Goal: Task Accomplishment & Management: Use online tool/utility

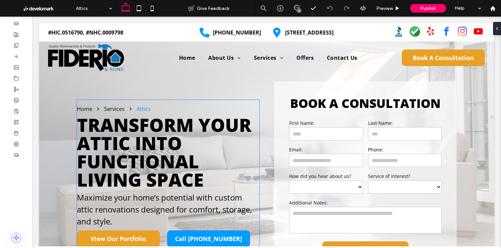
click at [148, 134] on span "Transform Your Attic into Functional Living Space" at bounding box center [164, 152] width 174 height 80
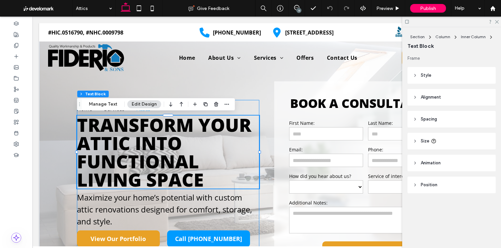
click at [148, 134] on div "Transform Your Attic into Functional Living Space" at bounding box center [168, 151] width 182 height 73
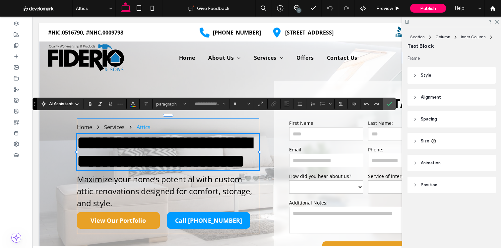
type input "*********"
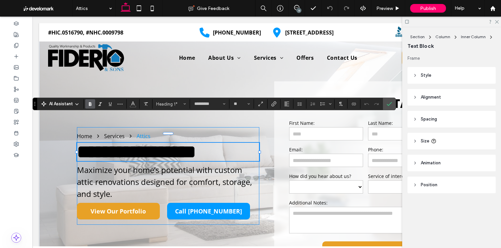
scroll to position [3, 0]
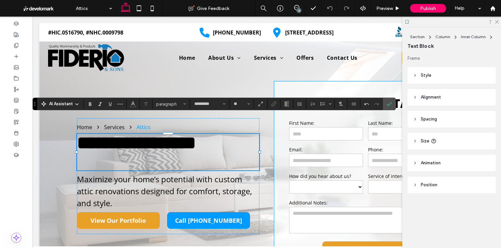
type input "**"
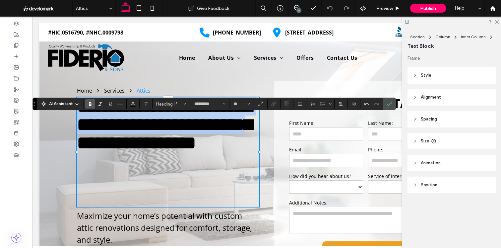
drag, startPoint x: 52, startPoint y: 118, endPoint x: 0, endPoint y: 94, distance: 57.4
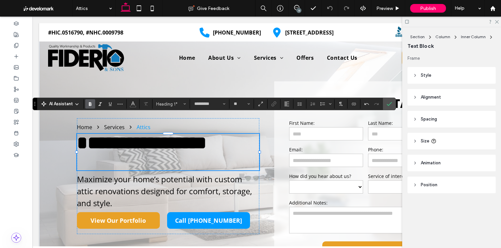
click at [87, 141] on span "**********" at bounding box center [142, 143] width 130 height 18
click at [387, 103] on icon "Confirm" at bounding box center [389, 103] width 5 height 5
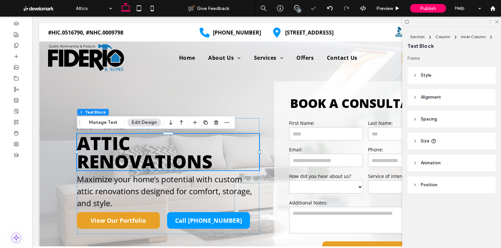
click at [497, 21] on icon at bounding box center [497, 21] width 4 height 4
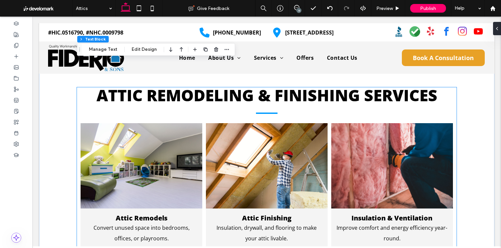
scroll to position [284, 0]
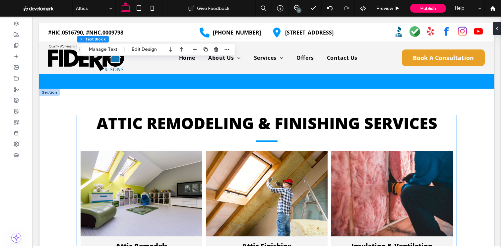
click at [198, 132] on span "Attic Remodeling & Finishing Services" at bounding box center [267, 123] width 341 height 22
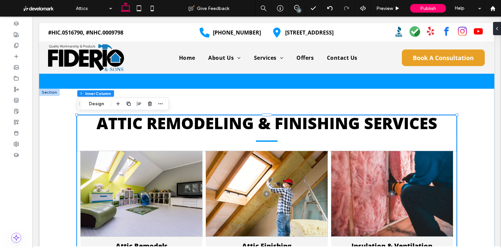
click at [198, 132] on span "Attic Remodeling & Finishing Services" at bounding box center [267, 123] width 341 height 22
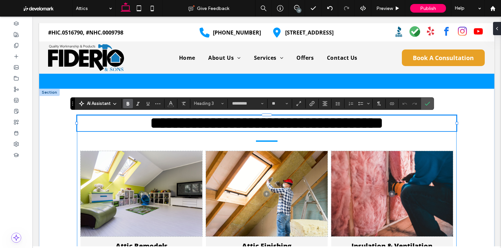
click at [197, 128] on span "**********" at bounding box center [266, 123] width 233 height 16
drag, startPoint x: 197, startPoint y: 128, endPoint x: 253, endPoint y: 129, distance: 55.7
click at [197, 128] on span "**********" at bounding box center [266, 123] width 233 height 16
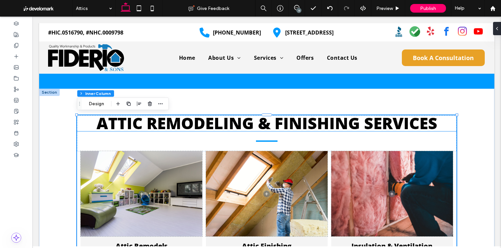
drag, startPoint x: 426, startPoint y: 124, endPoint x: 438, endPoint y: 124, distance: 12.3
click at [426, 124] on span "Attic Remodeling & Finishing Services" at bounding box center [267, 123] width 341 height 22
click at [438, 124] on h3 "Attic Remodeling & Finishing Services" at bounding box center [267, 123] width 380 height 16
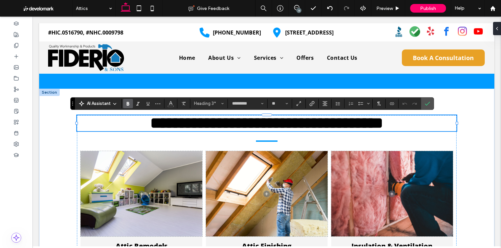
click at [440, 124] on h3 "**********" at bounding box center [267, 123] width 380 height 16
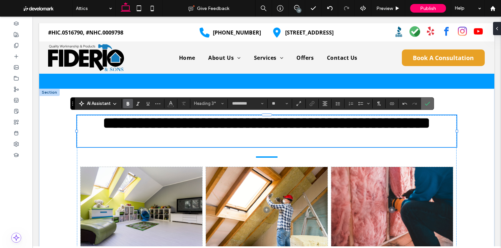
click at [429, 106] on span "Confirm" at bounding box center [427, 103] width 5 height 11
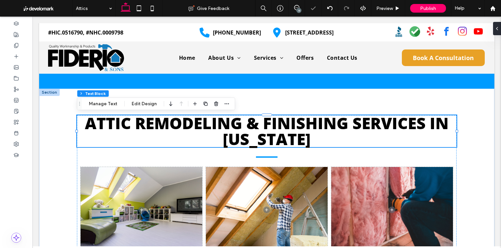
click at [300, 128] on span "Attic Remodeling & Finishing Services in connecticut" at bounding box center [267, 130] width 364 height 37
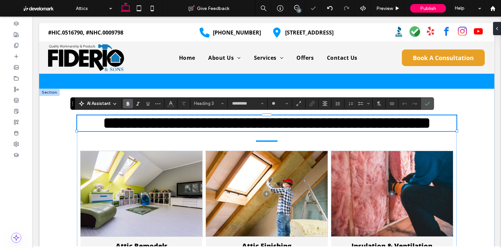
scroll to position [0, 0]
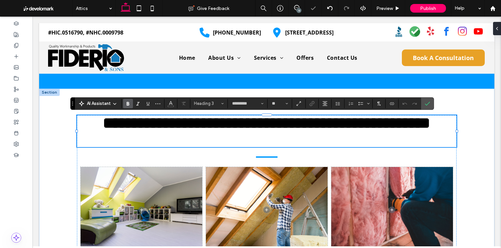
click at [272, 128] on span "**********" at bounding box center [267, 123] width 328 height 16
click at [336, 131] on span "**********" at bounding box center [267, 123] width 328 height 16
click at [423, 104] on label "Confirm" at bounding box center [428, 104] width 10 height 12
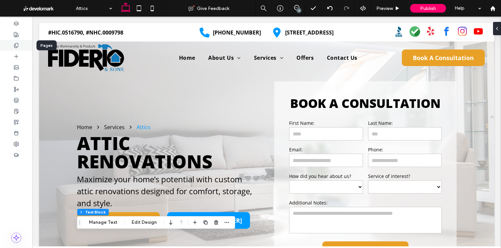
click at [17, 43] on icon at bounding box center [16, 45] width 5 height 5
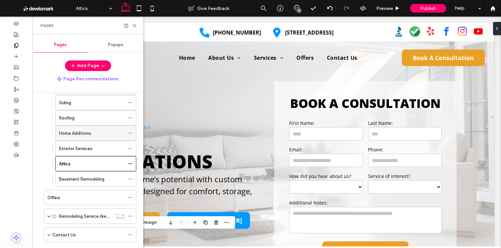
scroll to position [123, 0]
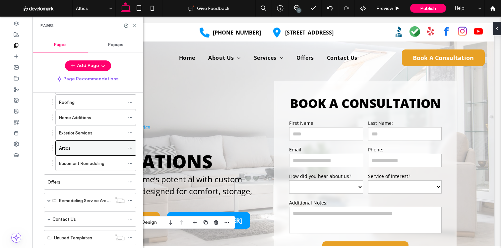
click at [133, 148] on div at bounding box center [132, 148] width 8 height 10
click at [130, 148] on use at bounding box center [130, 148] width 4 height 1
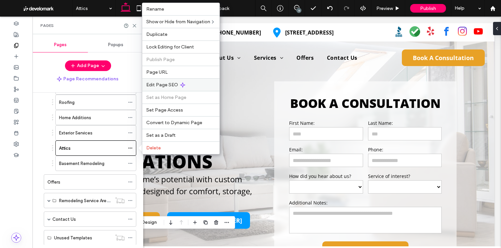
click at [170, 83] on span "Edit Page SEO" at bounding box center [162, 85] width 32 height 6
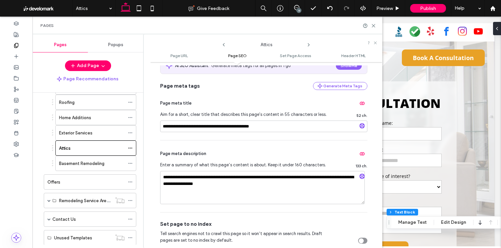
scroll to position [131, 0]
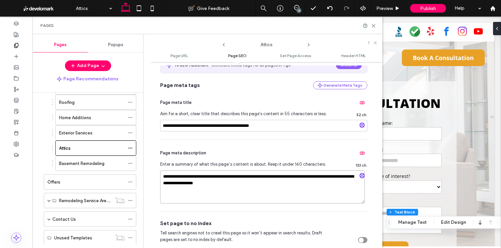
click at [269, 189] on textarea "**********" at bounding box center [262, 186] width 205 height 33
drag, startPoint x: 226, startPoint y: 181, endPoint x: 296, endPoint y: 182, distance: 69.7
click at [288, 181] on textarea "**********" at bounding box center [262, 186] width 205 height 33
drag, startPoint x: 296, startPoint y: 182, endPoint x: 290, endPoint y: 174, distance: 9.8
click at [295, 181] on textarea "**********" at bounding box center [262, 186] width 205 height 33
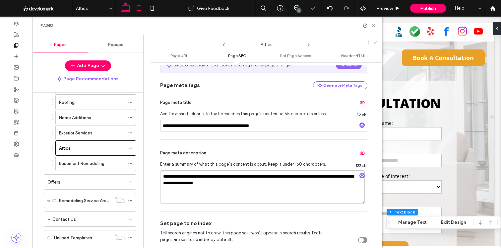
drag, startPoint x: 372, startPoint y: 24, endPoint x: 143, endPoint y: 13, distance: 229.8
click at [371, 24] on div at bounding box center [369, 25] width 13 height 5
click at [152, 7] on icon at bounding box center [152, 8] width 13 height 13
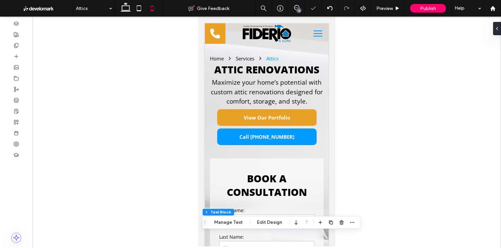
type input "***"
click at [271, 89] on span "Maximize your home’s potential with custom attic renovations designed for comfo…" at bounding box center [267, 92] width 112 height 28
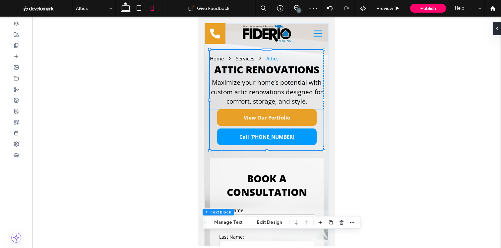
click at [271, 89] on span "Maximize your home’s potential with custom attic renovations designed for comfo…" at bounding box center [267, 92] width 112 height 28
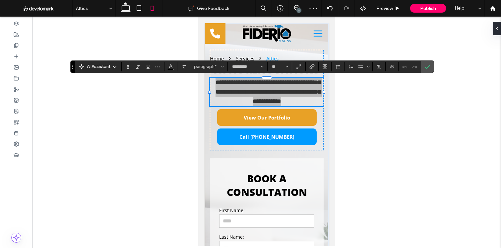
click at [428, 66] on icon "Confirm" at bounding box center [427, 66] width 5 height 5
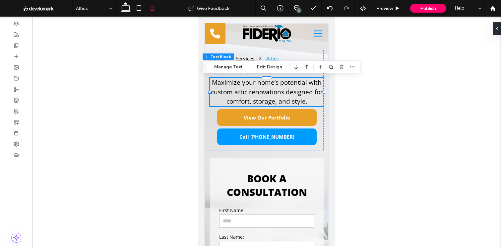
click at [300, 9] on div "11" at bounding box center [299, 10] width 5 height 5
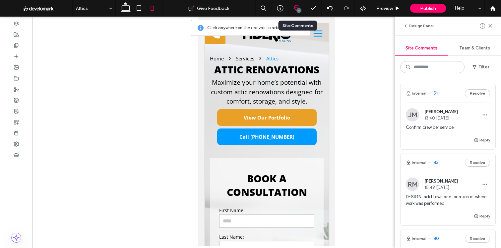
click at [272, 55] on div "Attics" at bounding box center [272, 58] width 12 height 7
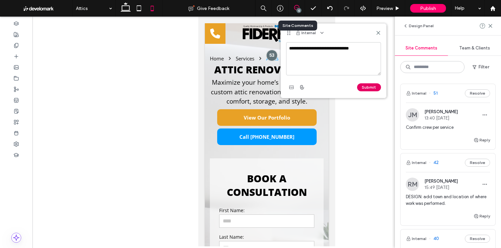
type textarea "**********"
drag, startPoint x: 364, startPoint y: 88, endPoint x: 352, endPoint y: 90, distance: 12.6
click at [365, 87] on button "Submit" at bounding box center [369, 87] width 24 height 8
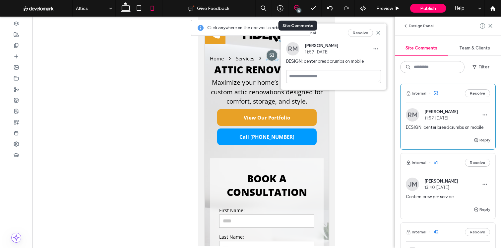
click at [379, 32] on icon at bounding box center [378, 32] width 5 height 5
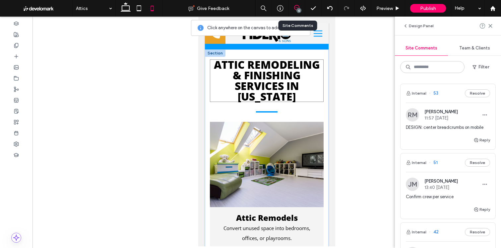
scroll to position [620, 0]
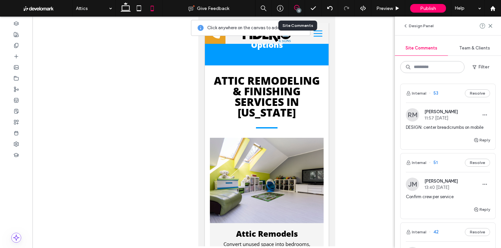
drag, startPoint x: 492, startPoint y: 26, endPoint x: 382, endPoint y: 97, distance: 131.3
click at [492, 26] on icon at bounding box center [490, 25] width 5 height 5
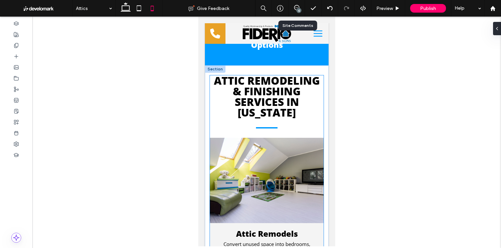
click at [278, 98] on span "Attic Remodeling & Finishing Services in connecticut" at bounding box center [267, 96] width 106 height 46
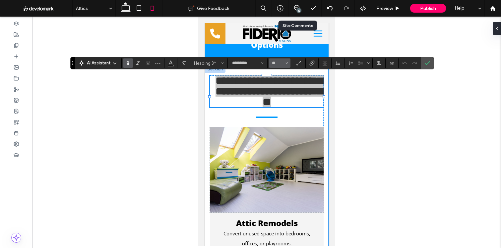
drag, startPoint x: 284, startPoint y: 68, endPoint x: 281, endPoint y: 63, distance: 6.0
click at [281, 64] on div "AI Assistant Heading 3* ********* **" at bounding box center [251, 63] width 363 height 13
click at [281, 63] on input "**" at bounding box center [277, 62] width 13 height 5
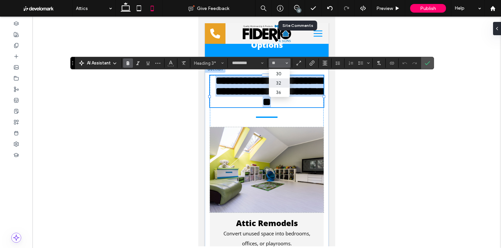
type input "**"
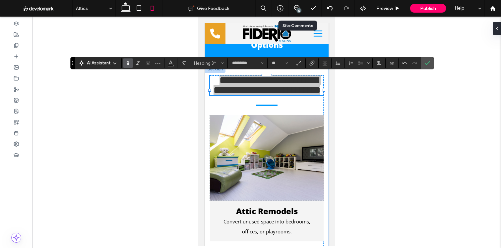
click at [430, 63] on label "Confirm" at bounding box center [428, 63] width 10 height 12
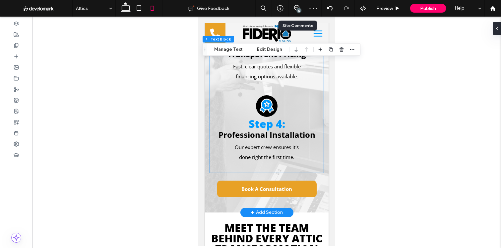
scroll to position [1811, 0]
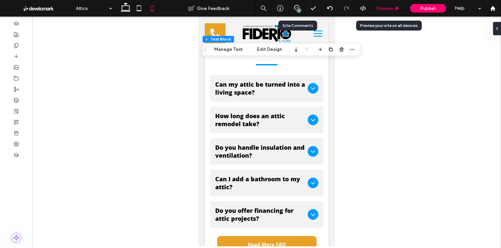
click at [393, 8] on span "Preview" at bounding box center [384, 9] width 17 height 6
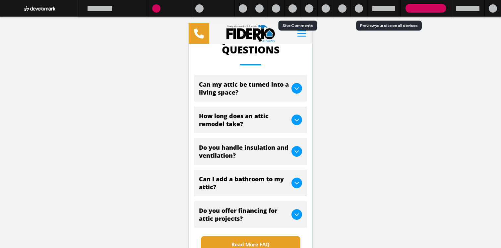
scroll to position [2599, 0]
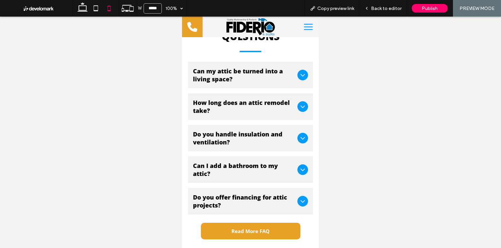
click at [254, 53] on div at bounding box center [251, 51] width 22 height 4
drag, startPoint x: 256, startPoint y: 79, endPoint x: 240, endPoint y: 115, distance: 40.1
click at [256, 79] on span "Can my attic be turned into a living space?" at bounding box center [244, 75] width 102 height 16
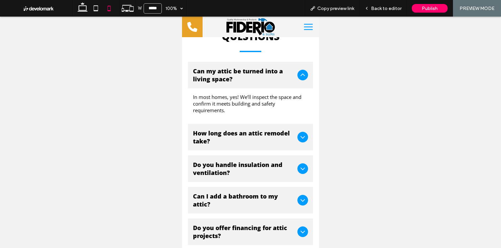
click at [242, 134] on div "How long does an attic remodel take?" at bounding box center [250, 137] width 125 height 27
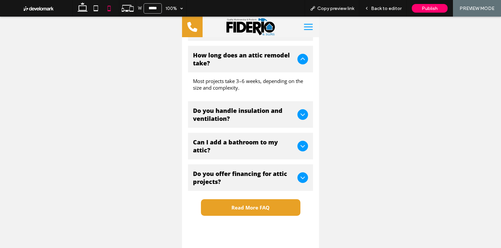
scroll to position [2656, 0]
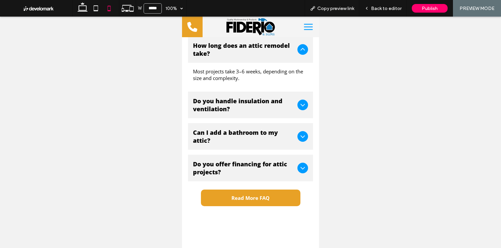
click at [245, 109] on span "Do you handle insulation and ventilation?" at bounding box center [244, 105] width 102 height 16
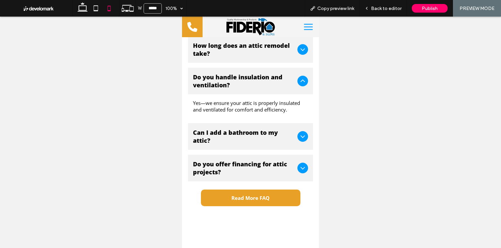
click at [238, 133] on div "Can I add a bathroom to my attic?" at bounding box center [250, 136] width 125 height 27
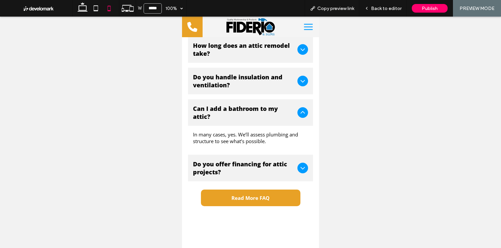
drag, startPoint x: 244, startPoint y: 174, endPoint x: 263, endPoint y: 144, distance: 35.4
click at [245, 174] on span "Do you offer financing for attic projects?" at bounding box center [244, 168] width 102 height 16
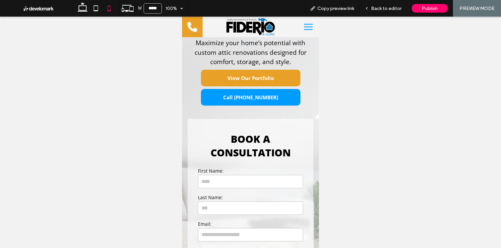
scroll to position [0, 0]
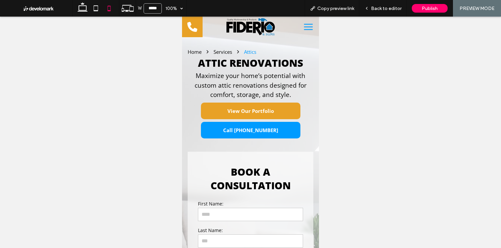
drag, startPoint x: 378, startPoint y: 8, endPoint x: 323, endPoint y: 25, distance: 57.8
click at [378, 8] on span "Back to editor" at bounding box center [386, 9] width 31 height 6
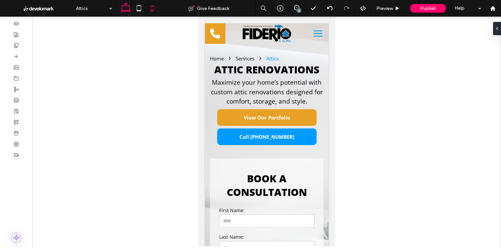
drag, startPoint x: 132, startPoint y: 10, endPoint x: 127, endPoint y: 9, distance: 5.1
click at [132, 10] on div at bounding box center [138, 8] width 47 height 17
click at [127, 9] on icon at bounding box center [125, 8] width 13 height 13
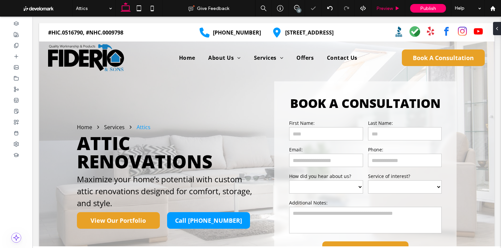
click at [380, 14] on div "Preview" at bounding box center [388, 8] width 34 height 17
click at [395, 6] on icon at bounding box center [397, 8] width 5 height 5
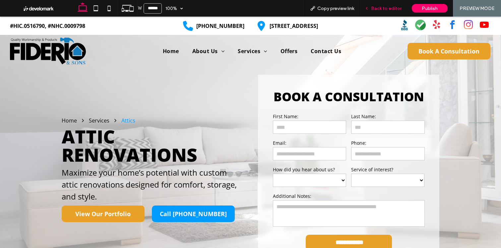
drag, startPoint x: 382, startPoint y: 13, endPoint x: 361, endPoint y: 13, distance: 21.6
click at [382, 12] on div "Back to editor" at bounding box center [383, 8] width 47 height 17
click at [393, 7] on span "Back to editor" at bounding box center [386, 9] width 31 height 6
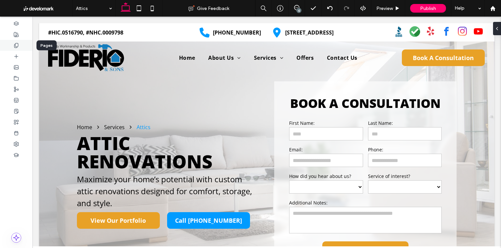
click at [22, 46] on div at bounding box center [16, 45] width 33 height 11
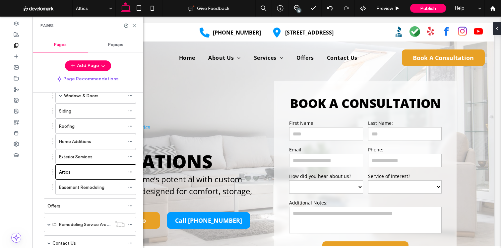
scroll to position [111, 0]
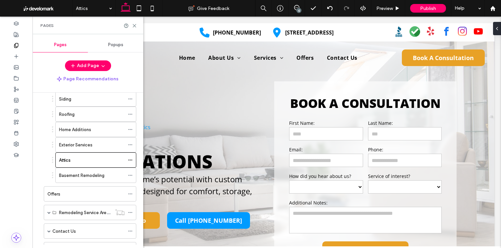
click at [94, 173] on label "Basement Remodeling" at bounding box center [81, 175] width 45 height 12
click at [135, 26] on div at bounding box center [250, 124] width 501 height 248
click at [133, 26] on icon at bounding box center [134, 25] width 5 height 5
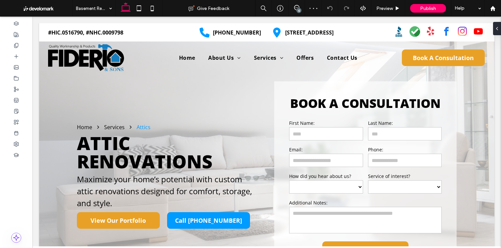
type input "*********"
type input "**"
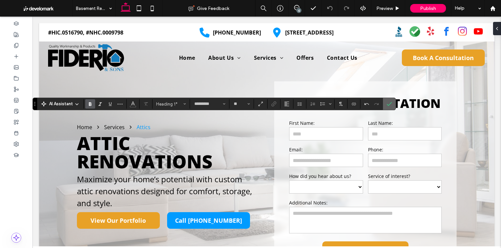
click at [390, 105] on icon "Confirm" at bounding box center [389, 103] width 5 height 5
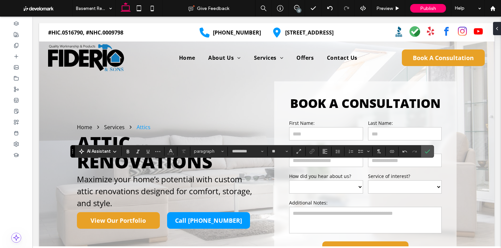
type input "**"
click at [322, 150] on icon "Alignment" at bounding box center [324, 151] width 5 height 5
click at [332, 171] on icon "ui.textEditor.alignment.center" at bounding box center [329, 171] width 5 height 5
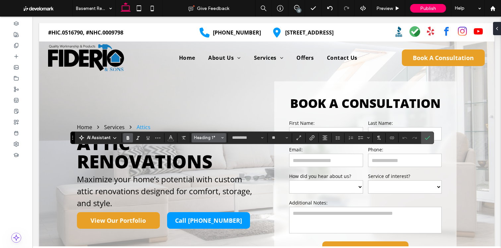
click at [221, 136] on button "Heading 1*" at bounding box center [209, 137] width 34 height 9
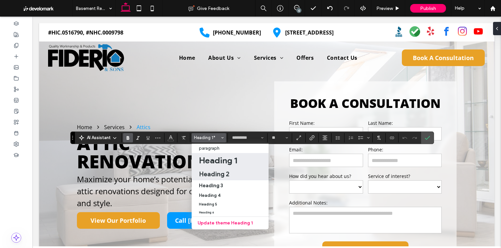
click at [217, 172] on h2 "Heading 2" at bounding box center [214, 174] width 31 height 8
type input "**"
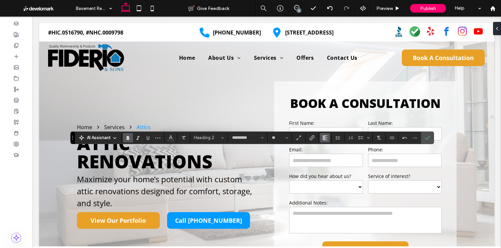
click at [324, 137] on use "Alignment" at bounding box center [325, 137] width 5 height 5
click at [332, 156] on icon "ui.textEditor.alignment.center" at bounding box center [329, 157] width 5 height 5
click at [277, 135] on input "**" at bounding box center [277, 137] width 13 height 5
type input "**"
type input "****"
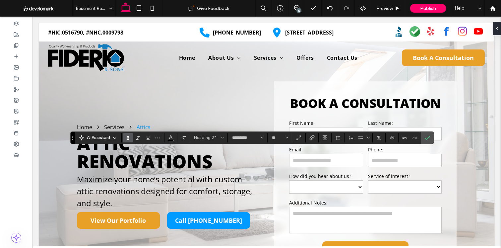
type input "****"
click at [426, 136] on icon "Confirm" at bounding box center [427, 137] width 5 height 5
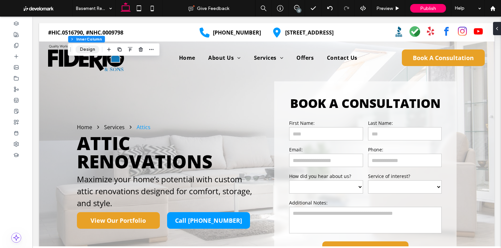
click at [91, 51] on button "Design" at bounding box center [88, 49] width 24 height 8
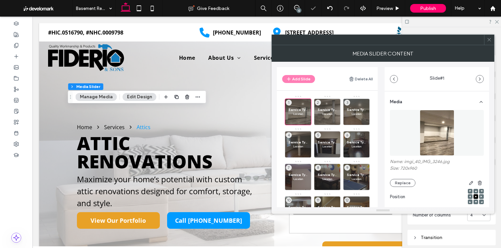
click at [129, 97] on button "Edit Design" at bounding box center [140, 97] width 34 height 8
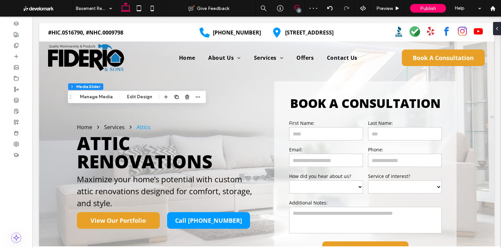
click at [291, 8] on span at bounding box center [297, 7] width 16 height 5
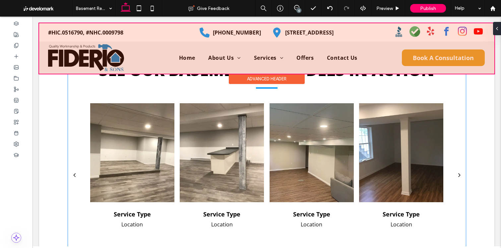
scroll to position [1186, 0]
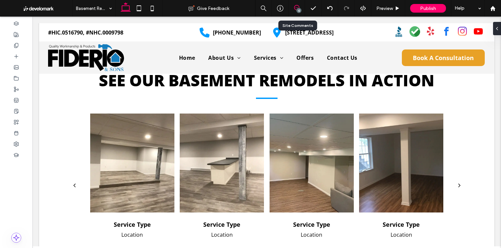
click at [301, 6] on span at bounding box center [297, 7] width 16 height 5
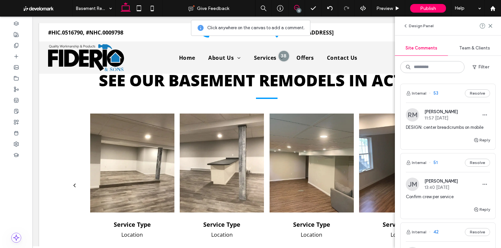
click at [223, 175] on div at bounding box center [222, 162] width 84 height 99
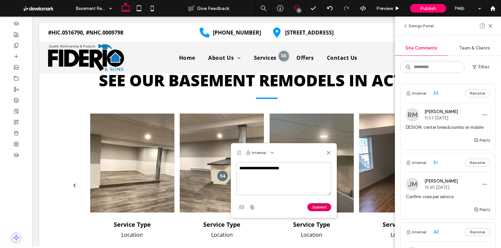
type textarea "**********"
drag, startPoint x: 317, startPoint y: 206, endPoint x: 321, endPoint y: 205, distance: 4.5
click at [317, 206] on button "Submit" at bounding box center [319, 207] width 24 height 8
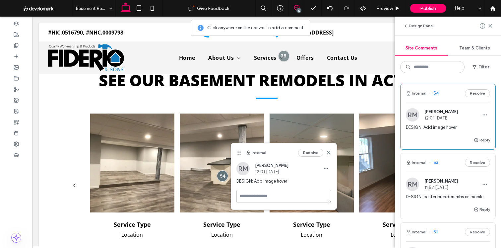
drag, startPoint x: 491, startPoint y: 22, endPoint x: 482, endPoint y: 38, distance: 18.8
click at [491, 22] on span at bounding box center [490, 26] width 5 height 8
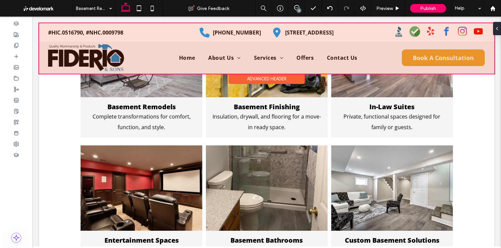
scroll to position [0, 0]
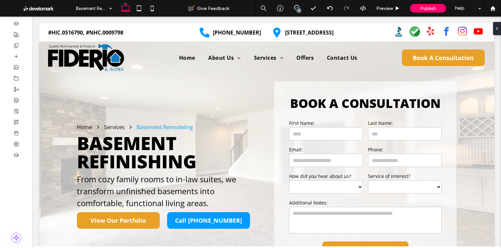
click at [157, 11] on icon at bounding box center [152, 8] width 13 height 13
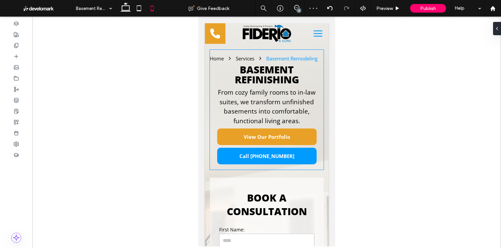
click at [276, 81] on span "BASEMENT REFINISHING" at bounding box center [267, 75] width 64 height 24
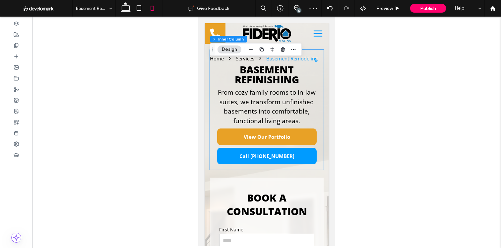
click at [276, 81] on span "BASEMENT REFINISHING" at bounding box center [267, 75] width 64 height 24
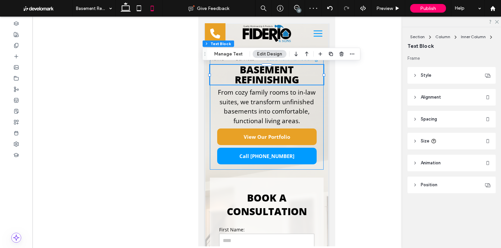
click at [276, 81] on div "BASEMENT REFINISHING" at bounding box center [267, 75] width 114 height 20
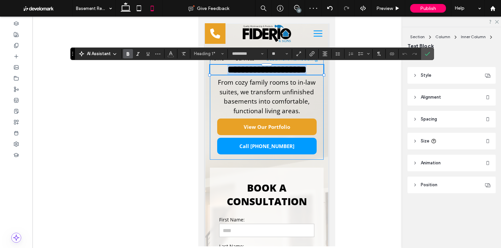
click at [280, 74] on span "**********" at bounding box center [267, 70] width 79 height 10
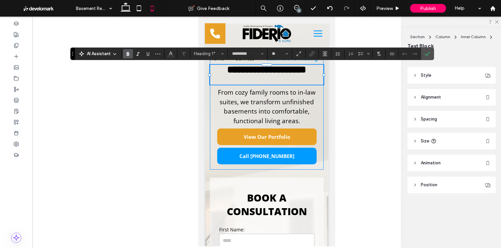
click at [292, 74] on span "**********" at bounding box center [266, 70] width 79 height 10
drag, startPoint x: 275, startPoint y: 75, endPoint x: 258, endPoint y: 77, distance: 16.8
click at [238, 70] on h1 "**********" at bounding box center [266, 70] width 114 height 10
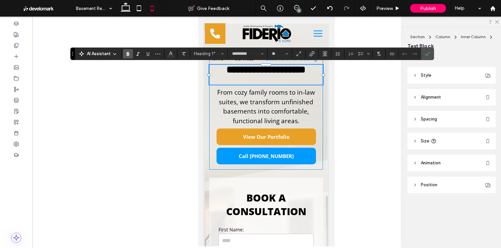
click at [268, 74] on span "**********" at bounding box center [266, 70] width 79 height 10
click at [288, 74] on span "**********" at bounding box center [266, 70] width 79 height 10
drag, startPoint x: 301, startPoint y: 79, endPoint x: 202, endPoint y: 63, distance: 100.5
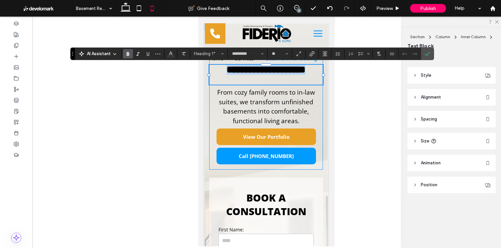
drag, startPoint x: 425, startPoint y: 55, endPoint x: 408, endPoint y: 58, distance: 17.8
click at [425, 55] on icon "Confirm" at bounding box center [427, 53] width 5 height 5
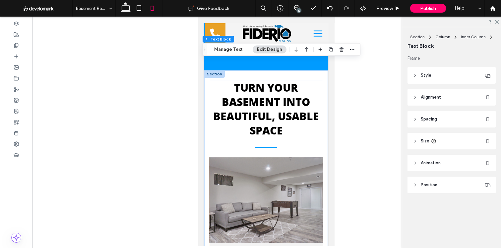
scroll to position [636, 1]
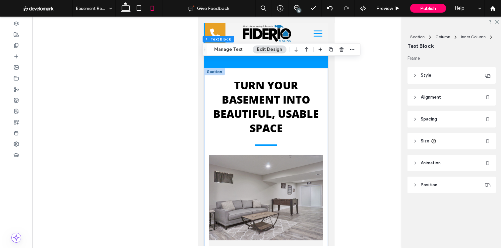
click at [286, 119] on span "Turn Your Basement into Beautiful, Usable Space" at bounding box center [266, 106] width 106 height 57
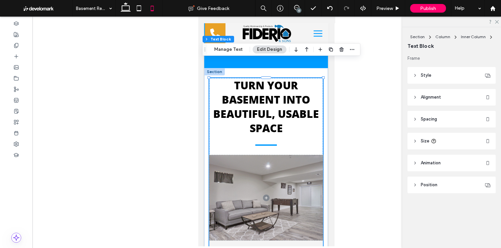
click at [286, 119] on span "Turn Your Basement into Beautiful, Usable Space" at bounding box center [266, 106] width 106 height 57
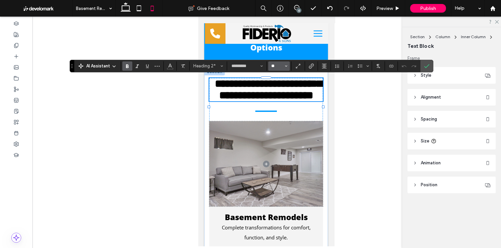
click at [278, 66] on input "**" at bounding box center [277, 65] width 13 height 5
type input "**"
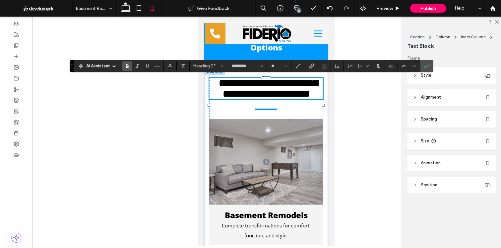
drag, startPoint x: 247, startPoint y: 98, endPoint x: 300, endPoint y: 97, distance: 53.4
click at [247, 98] on span "**********" at bounding box center [268, 88] width 99 height 20
click at [429, 60] on label "Confirm" at bounding box center [427, 66] width 10 height 12
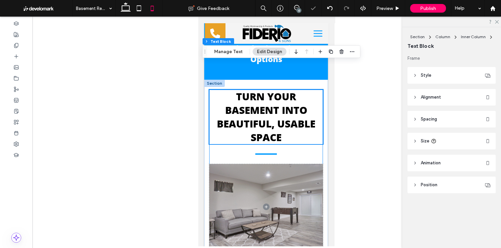
scroll to position [611, 1]
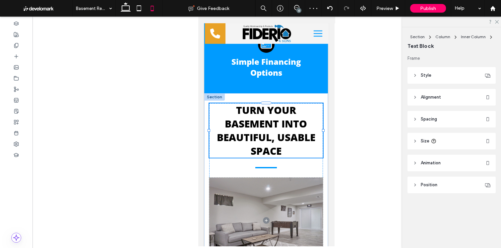
drag, startPoint x: 324, startPoint y: 130, endPoint x: 311, endPoint y: 132, distance: 12.8
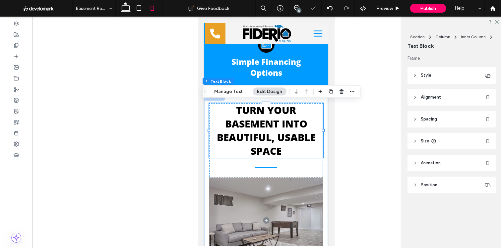
click at [297, 133] on span "Turn Your Basement into Beautiful, Usable Space" at bounding box center [266, 130] width 99 height 54
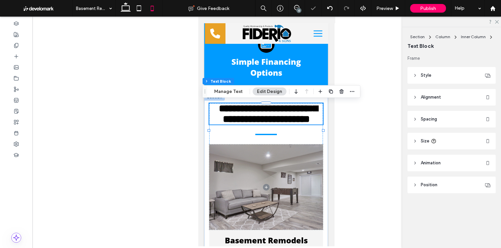
click at [297, 124] on span "**********" at bounding box center [268, 113] width 99 height 20
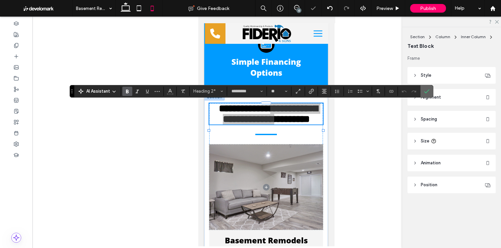
click at [425, 90] on icon "Confirm" at bounding box center [426, 91] width 5 height 5
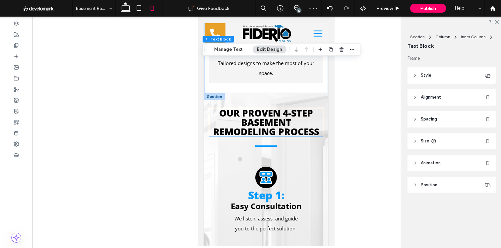
scroll to position [1509, 1]
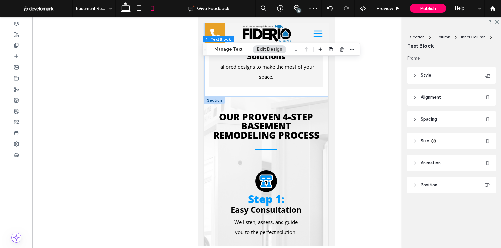
click at [265, 117] on span "Our Proven 4-Step Basement Remodeling Process" at bounding box center [266, 125] width 106 height 31
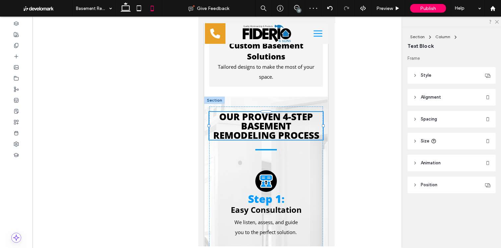
type input "*********"
type input "**"
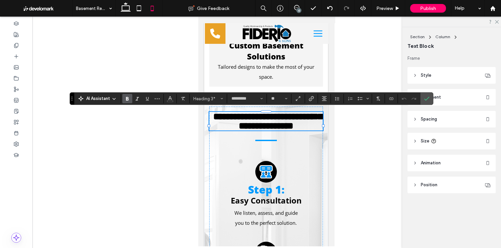
click at [265, 117] on span "**********" at bounding box center [267, 121] width 109 height 19
click at [423, 99] on label "Confirm" at bounding box center [427, 99] width 10 height 12
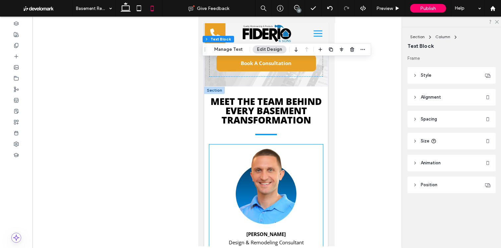
scroll to position [1944, 1]
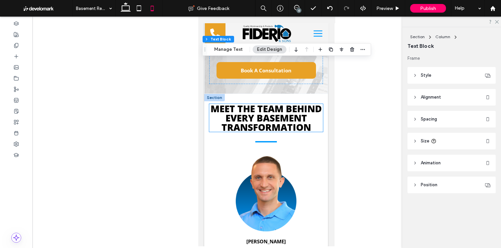
click at [272, 111] on span "Meet the Team Behind Every Basement Transformation" at bounding box center [266, 117] width 111 height 31
click at [272, 111] on div "Meet the Team Behind Every Basement Transformation" at bounding box center [266, 118] width 114 height 28
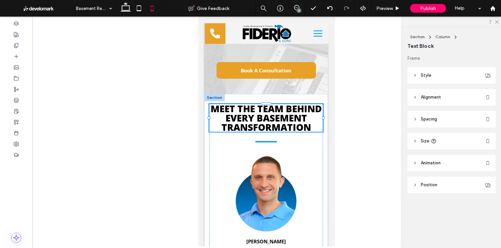
type input "*********"
type input "**"
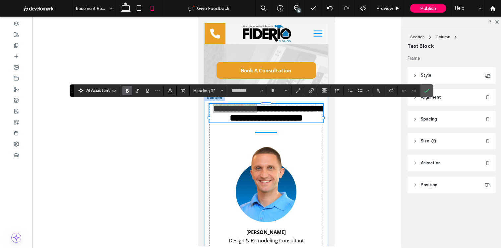
click at [430, 90] on label "Confirm" at bounding box center [427, 91] width 10 height 12
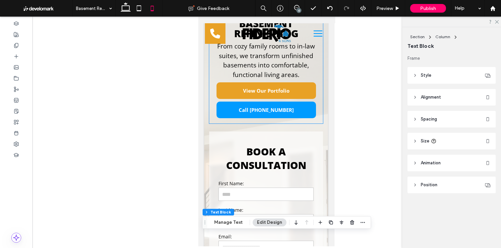
scroll to position [0, 1]
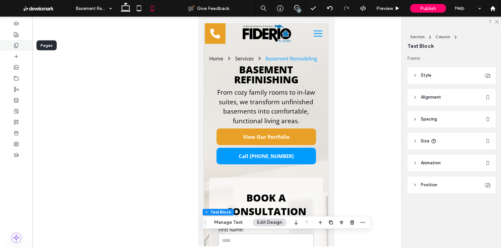
drag, startPoint x: 1, startPoint y: 48, endPoint x: 9, endPoint y: 46, distance: 7.5
click at [2, 47] on div at bounding box center [16, 45] width 33 height 11
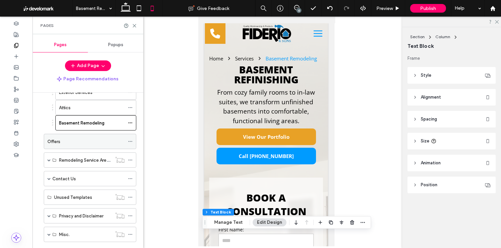
scroll to position [162, 0]
drag, startPoint x: 131, startPoint y: 125, endPoint x: 136, endPoint y: 136, distance: 12.0
click at [131, 125] on icon at bounding box center [130, 124] width 5 height 5
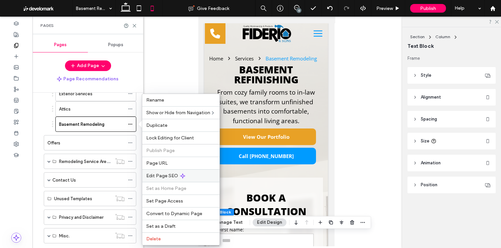
click at [170, 174] on span "Edit Page SEO" at bounding box center [162, 176] width 32 height 6
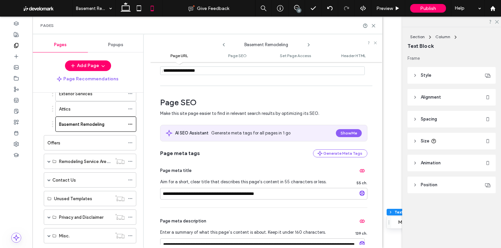
scroll to position [126, 0]
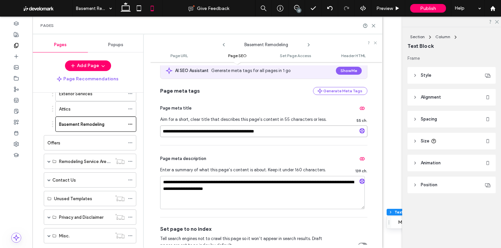
drag, startPoint x: 196, startPoint y: 137, endPoint x: 199, endPoint y: 133, distance: 5.4
click at [196, 137] on input "**********" at bounding box center [263, 131] width 207 height 12
click at [199, 133] on input "**********" at bounding box center [263, 131] width 207 height 12
paste input "****"
click at [215, 132] on input "**********" at bounding box center [263, 131] width 207 height 12
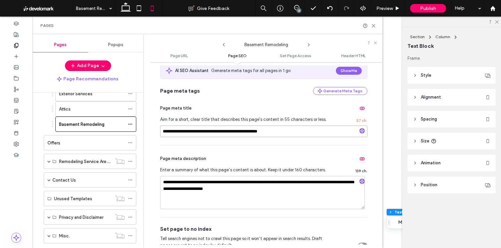
type input "**********"
click at [229, 150] on div "**********" at bounding box center [263, 181] width 207 height 72
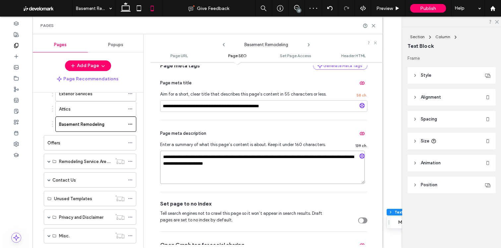
drag, startPoint x: 223, startPoint y: 165, endPoint x: 252, endPoint y: 163, distance: 29.3
click at [252, 163] on textarea "**********" at bounding box center [262, 167] width 205 height 33
drag, startPoint x: 243, startPoint y: 138, endPoint x: 233, endPoint y: 130, distance: 13.3
click at [244, 138] on div "Page meta description" at bounding box center [263, 133] width 207 height 11
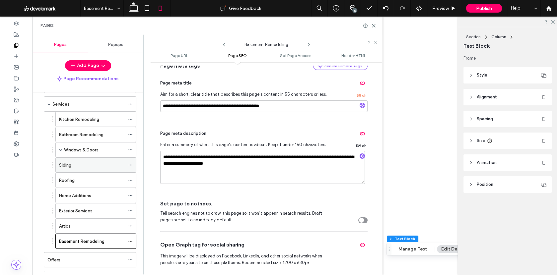
scroll to position [45, 0]
drag, startPoint x: 88, startPoint y: 220, endPoint x: 88, endPoint y: 114, distance: 105.8
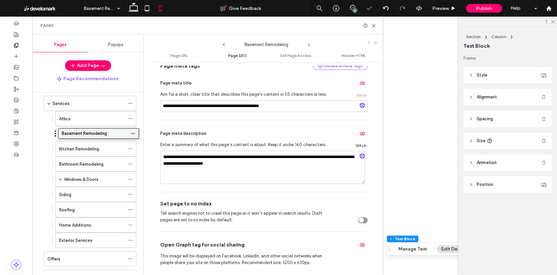
drag, startPoint x: 83, startPoint y: 238, endPoint x: 87, endPoint y: 142, distance: 96.3
drag, startPoint x: 81, startPoint y: 149, endPoint x: 92, endPoint y: 156, distance: 12.6
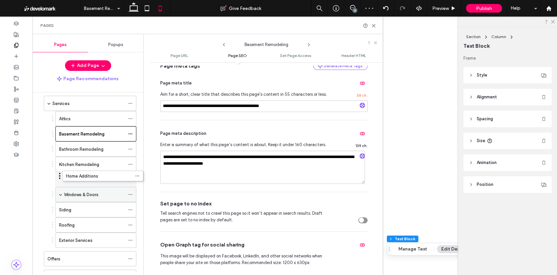
drag, startPoint x: 90, startPoint y: 192, endPoint x: 87, endPoint y: 176, distance: 16.2
drag, startPoint x: 76, startPoint y: 156, endPoint x: 75, endPoint y: 164, distance: 7.7
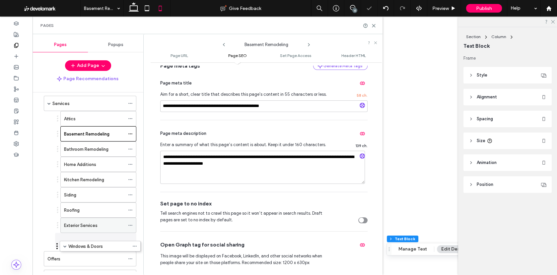
drag, startPoint x: 94, startPoint y: 222, endPoint x: 81, endPoint y: 234, distance: 18.1
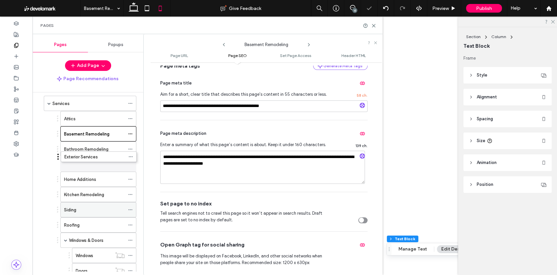
drag, startPoint x: 81, startPoint y: 226, endPoint x: 88, endPoint y: 199, distance: 28.2
click at [61, 236] on div "Windows & Doors" at bounding box center [98, 240] width 76 height 15
drag, startPoint x: 63, startPoint y: 237, endPoint x: 66, endPoint y: 222, distance: 14.8
click at [64, 235] on div "Windows & Doors" at bounding box center [98, 240] width 76 height 15
drag, startPoint x: 64, startPoint y: 235, endPoint x: 81, endPoint y: 229, distance: 18.1
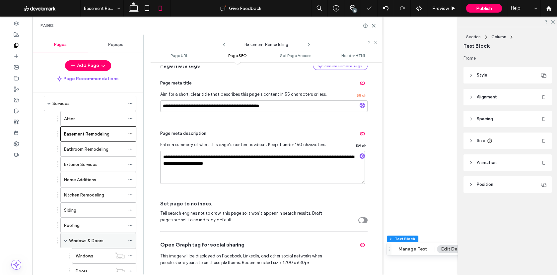
click at [64, 239] on span at bounding box center [65, 240] width 3 height 3
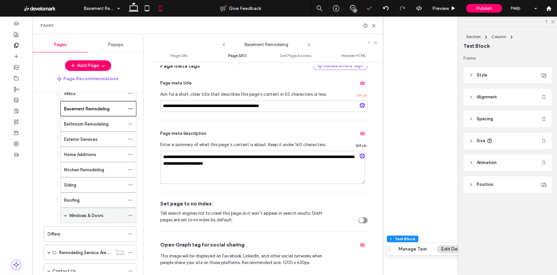
scroll to position [69, 0]
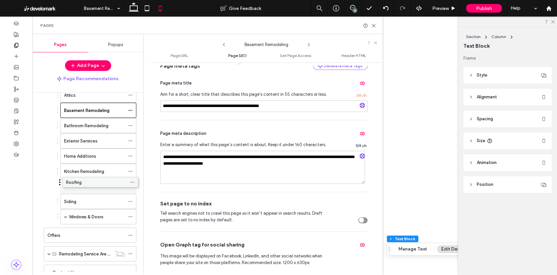
drag, startPoint x: 80, startPoint y: 198, endPoint x: 82, endPoint y: 181, distance: 17.0
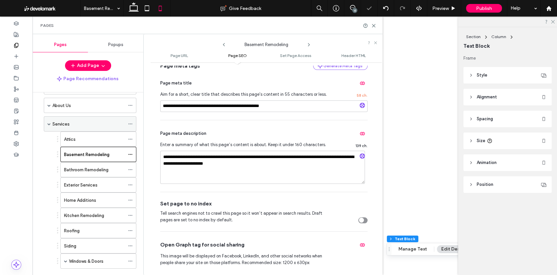
scroll to position [18, 0]
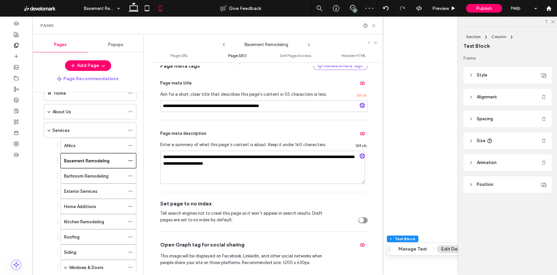
drag, startPoint x: 372, startPoint y: 28, endPoint x: 333, endPoint y: 15, distance: 41.3
click at [372, 28] on div "Pages" at bounding box center [207, 25] width 334 height 5
click at [372, 25] on icon at bounding box center [373, 25] width 5 height 5
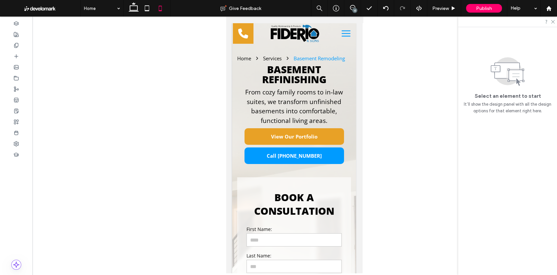
drag, startPoint x: 130, startPoint y: 14, endPoint x: 165, endPoint y: 33, distance: 39.9
click at [129, 14] on div at bounding box center [278, 137] width 557 height 275
click at [130, 10] on div at bounding box center [278, 137] width 557 height 275
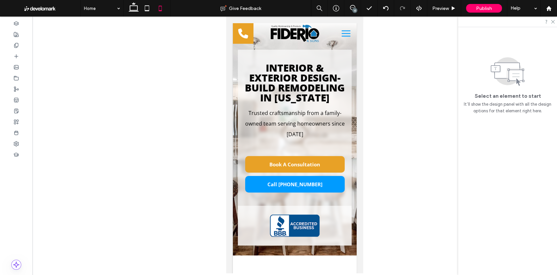
scroll to position [0, 0]
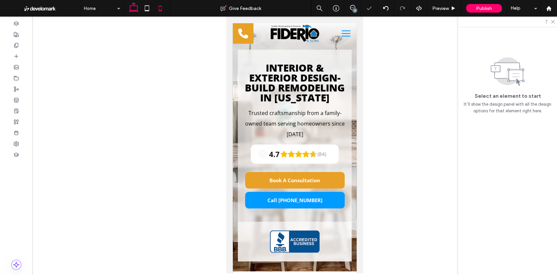
click at [136, 9] on icon at bounding box center [133, 8] width 13 height 13
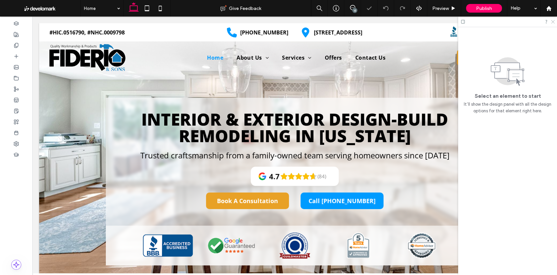
click at [501, 24] on div at bounding box center [507, 22] width 99 height 10
click at [501, 21] on icon at bounding box center [552, 21] width 4 height 4
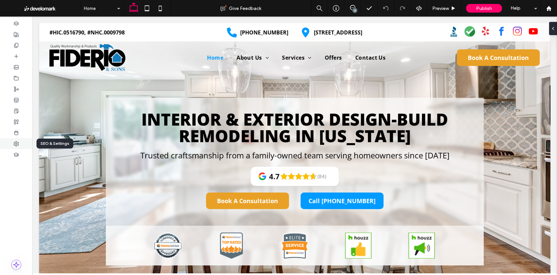
click at [18, 143] on use at bounding box center [16, 144] width 5 height 5
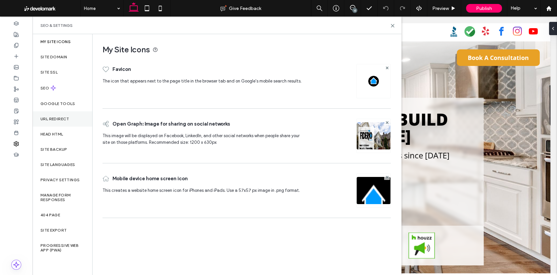
drag, startPoint x: 65, startPoint y: 125, endPoint x: 71, endPoint y: 123, distance: 6.3
click at [65, 125] on div "URL Redirect" at bounding box center [63, 118] width 60 height 15
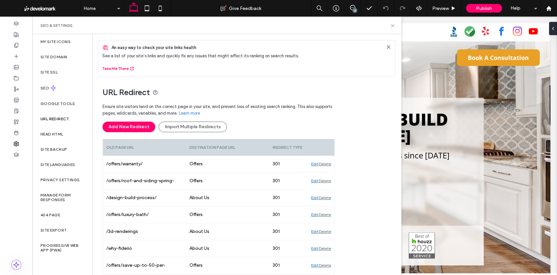
drag, startPoint x: 392, startPoint y: 25, endPoint x: 350, endPoint y: 2, distance: 48.1
click at [392, 25] on icon at bounding box center [392, 25] width 5 height 5
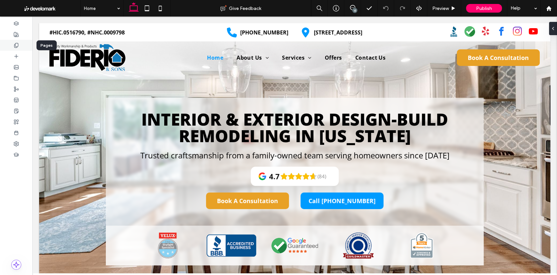
click at [24, 43] on div at bounding box center [16, 45] width 33 height 11
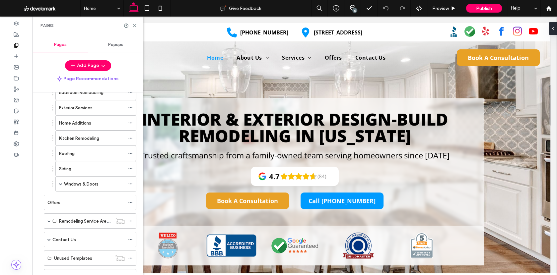
scroll to position [144, 0]
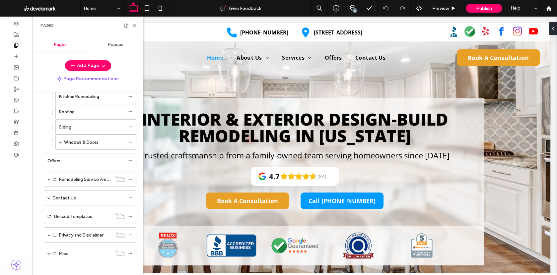
drag, startPoint x: 48, startPoint y: 229, endPoint x: 52, endPoint y: 222, distance: 7.7
click at [48, 233] on span at bounding box center [48, 234] width 3 height 3
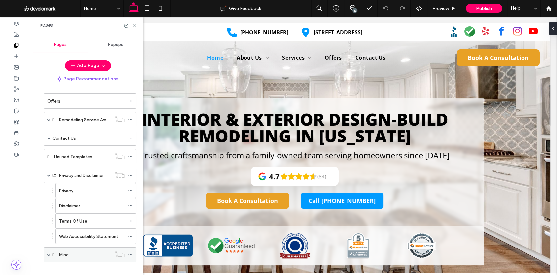
click at [50, 247] on span at bounding box center [48, 254] width 3 height 3
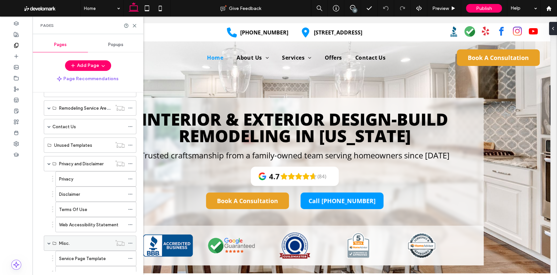
scroll to position [233, 0]
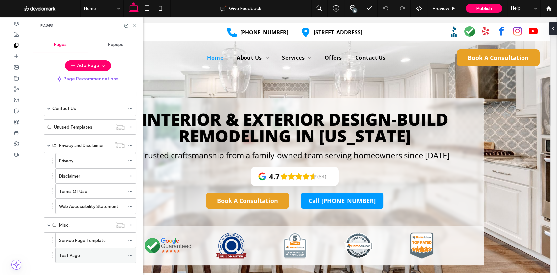
click at [132, 247] on icon at bounding box center [130, 255] width 5 height 5
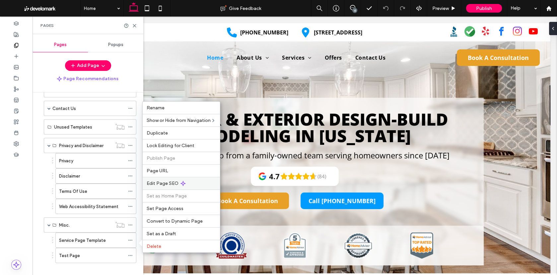
click at [162, 186] on span "Edit Page SEO" at bounding box center [163, 184] width 32 height 6
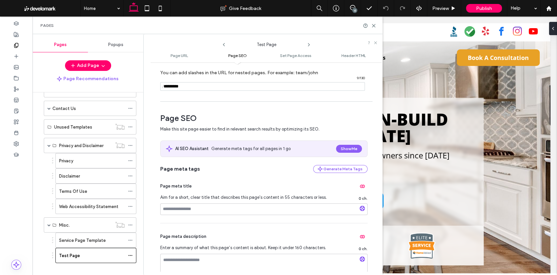
scroll to position [0, 0]
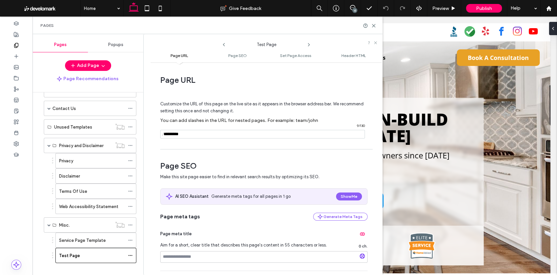
click at [223, 43] on icon at bounding box center [223, 44] width 5 height 5
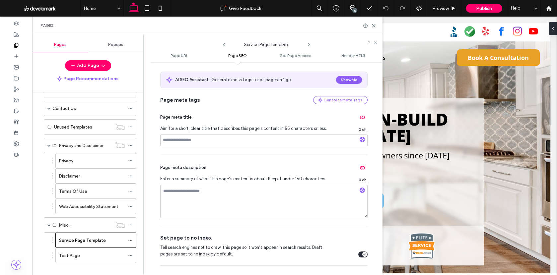
scroll to position [225, 0]
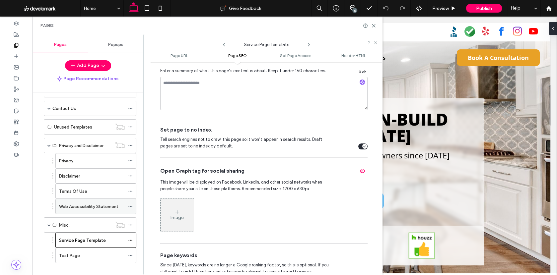
click at [128, 204] on icon at bounding box center [130, 206] width 5 height 5
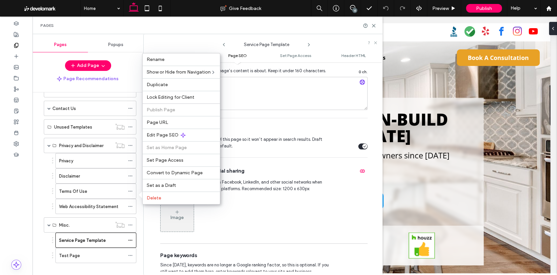
click at [95, 154] on div "Privacy" at bounding box center [92, 161] width 66 height 15
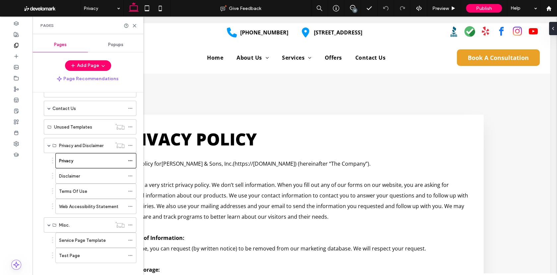
scroll to position [0, 0]
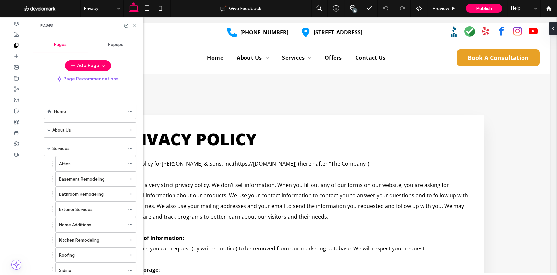
drag, startPoint x: 131, startPoint y: 162, endPoint x: 140, endPoint y: 163, distance: 9.0
click at [131, 162] on icon at bounding box center [130, 164] width 5 height 5
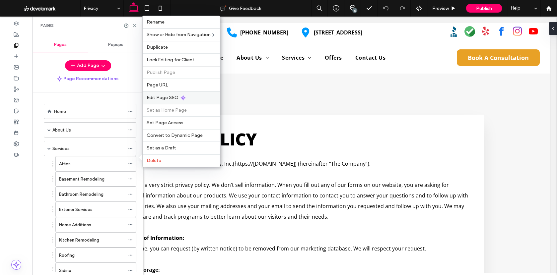
click at [165, 99] on span "Edit Page SEO" at bounding box center [163, 98] width 32 height 6
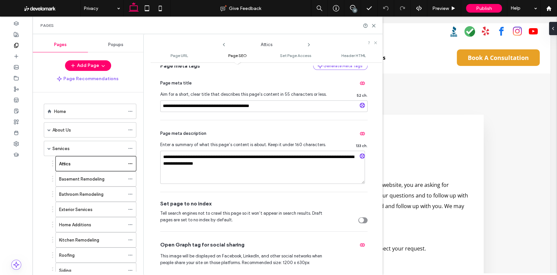
scroll to position [161, 0]
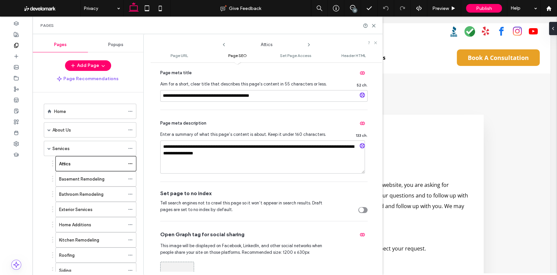
click at [308, 43] on use at bounding box center [308, 44] width 1 height 3
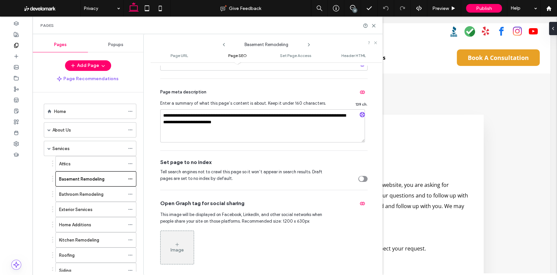
scroll to position [190, 0]
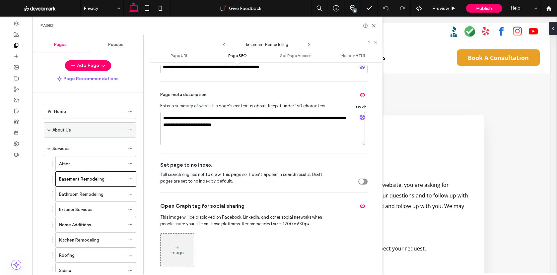
click at [50, 129] on span at bounding box center [48, 129] width 3 height 3
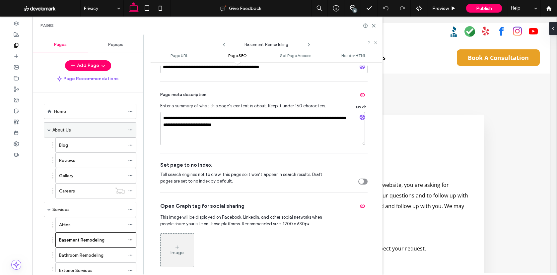
click at [49, 129] on span at bounding box center [48, 129] width 3 height 3
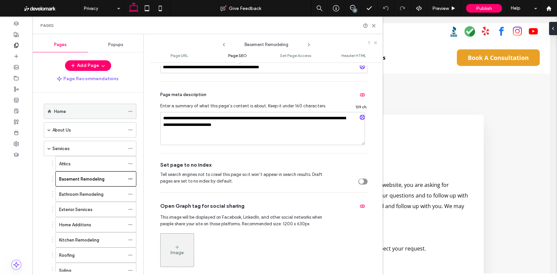
click at [79, 115] on div "Home" at bounding box center [89, 111] width 71 height 15
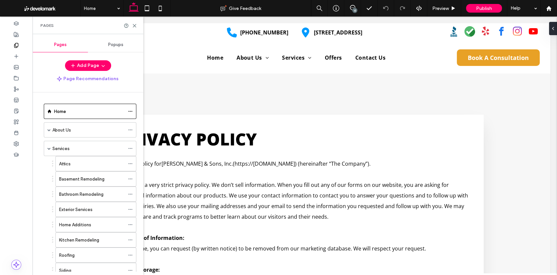
click at [133, 26] on div at bounding box center [278, 137] width 557 height 275
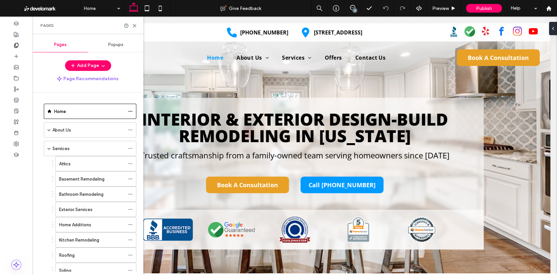
scroll to position [0, 0]
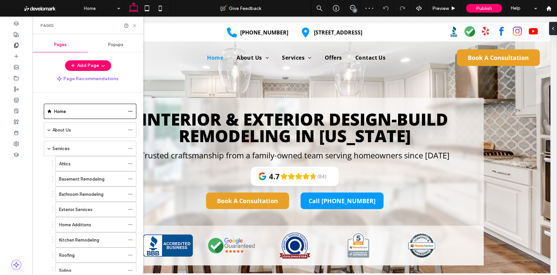
click at [135, 26] on icon at bounding box center [134, 25] width 5 height 5
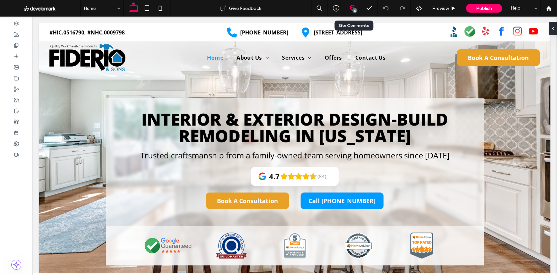
click at [351, 3] on div "13" at bounding box center [352, 8] width 17 height 17
click at [353, 11] on div "13" at bounding box center [354, 10] width 5 height 5
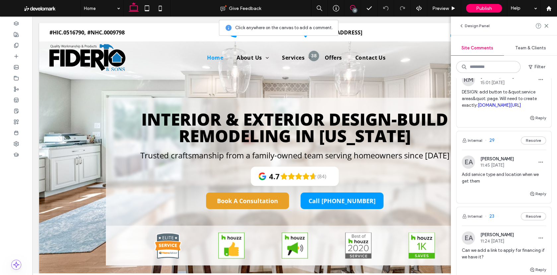
scroll to position [753, 0]
click at [501, 181] on span "Add service type and location when we get them" at bounding box center [504, 176] width 84 height 13
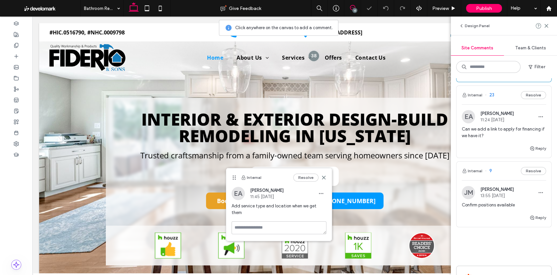
scroll to position [865, 0]
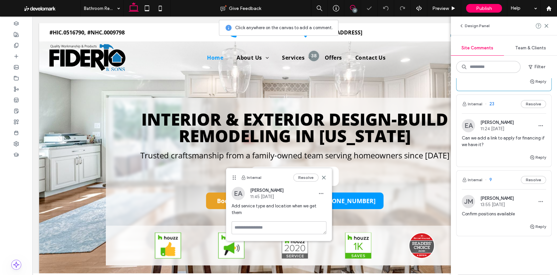
click at [495, 148] on span "Can we add a link to apply for financing if we have it?" at bounding box center [504, 141] width 84 height 13
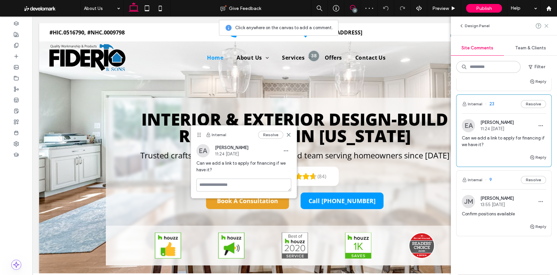
click at [501, 26] on icon at bounding box center [546, 25] width 5 height 5
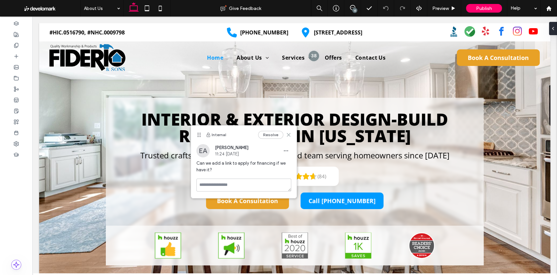
click at [288, 135] on icon at bounding box center [288, 134] width 5 height 5
